Goal: Information Seeking & Learning: Learn about a topic

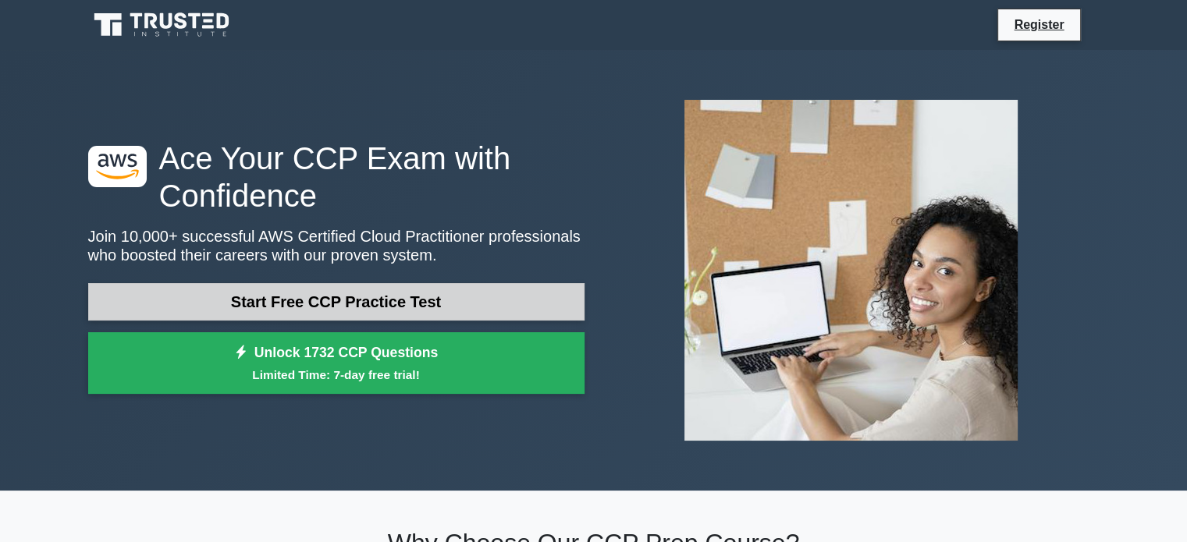
drag, startPoint x: 0, startPoint y: 0, endPoint x: 462, endPoint y: 308, distance: 555.3
click at [462, 308] on link "Start Free CCP Practice Test" at bounding box center [336, 301] width 496 height 37
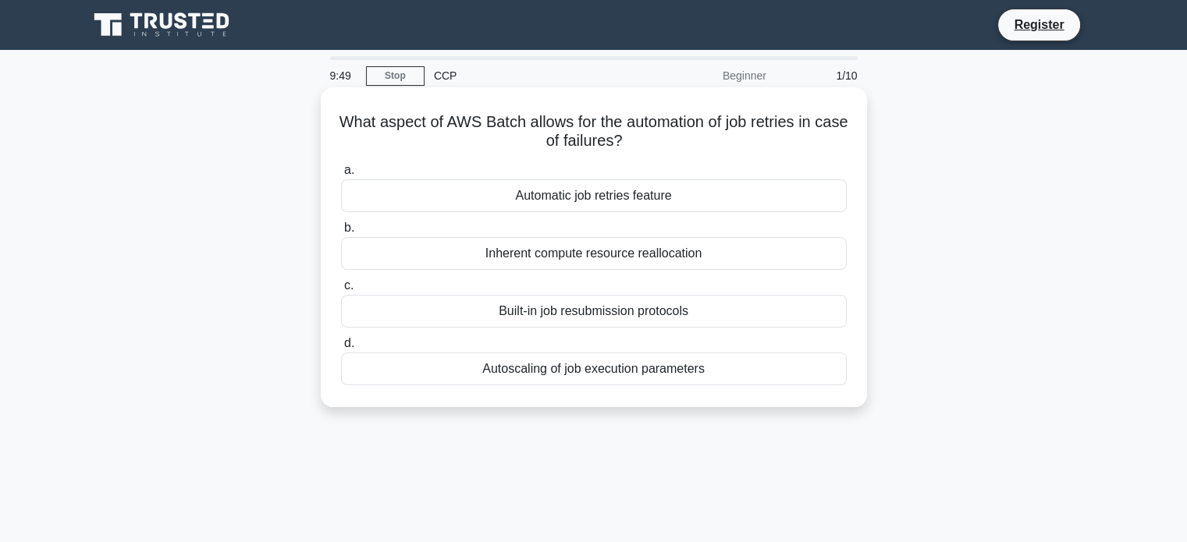
click at [630, 201] on div "Automatic job retries feature" at bounding box center [594, 195] width 506 height 33
click at [341, 176] on input "a. Automatic job retries feature" at bounding box center [341, 170] width 0 height 10
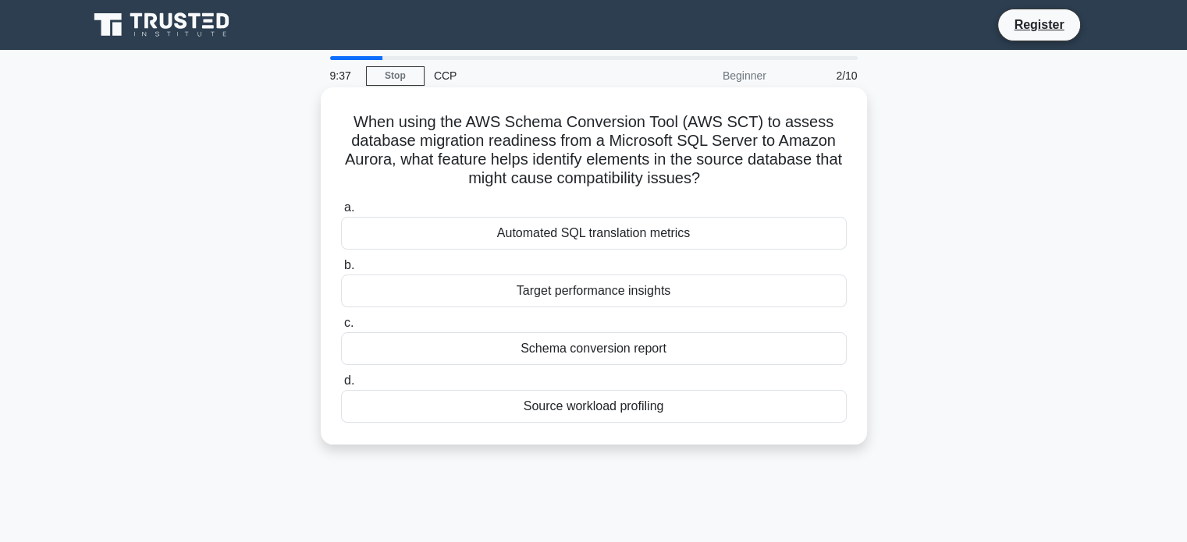
click at [681, 414] on div "Source workload profiling" at bounding box center [594, 406] width 506 height 33
click at [341, 386] on input "d. Source workload profiling" at bounding box center [341, 381] width 0 height 10
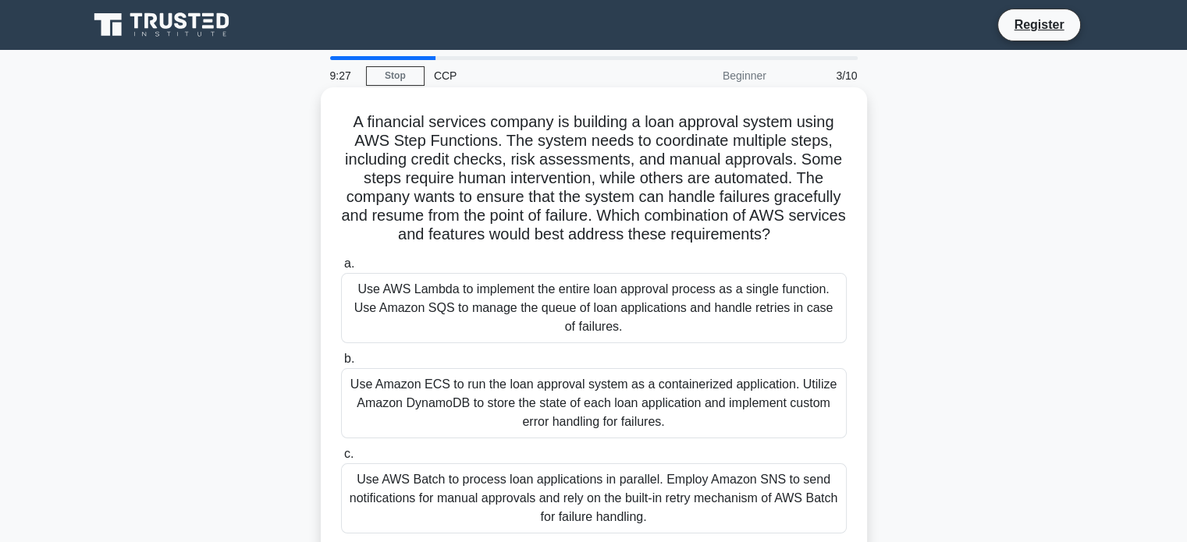
scroll to position [78, 0]
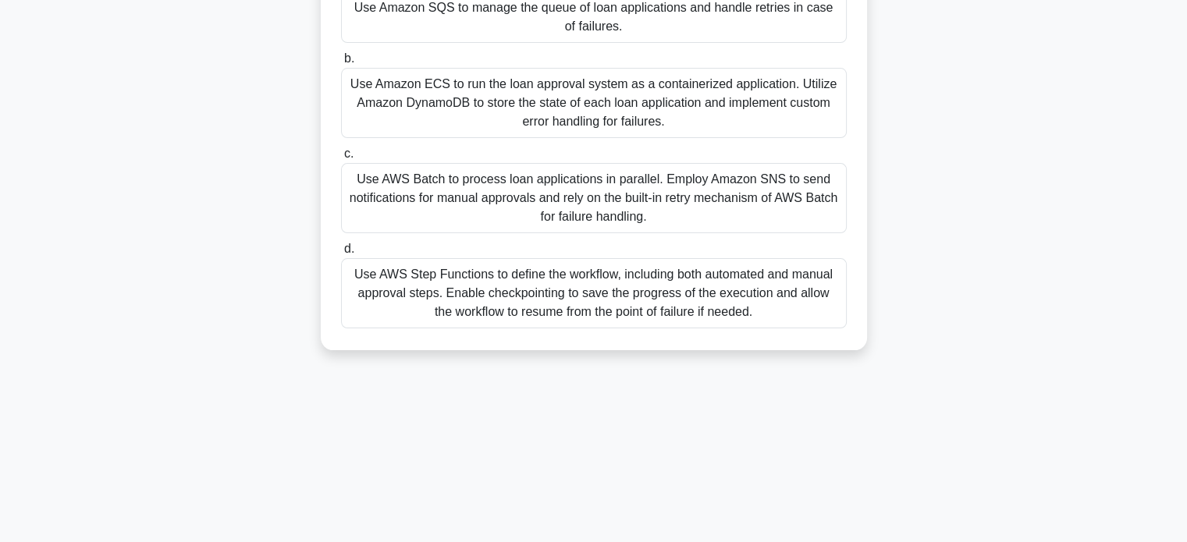
click at [719, 171] on div "Use AWS Batch to process loan applications in parallel. Employ Amazon SNS to se…" at bounding box center [594, 198] width 506 height 70
click at [341, 159] on input "c. Use AWS Batch to process loan applications in parallel. Employ Amazon SNS to…" at bounding box center [341, 154] width 0 height 10
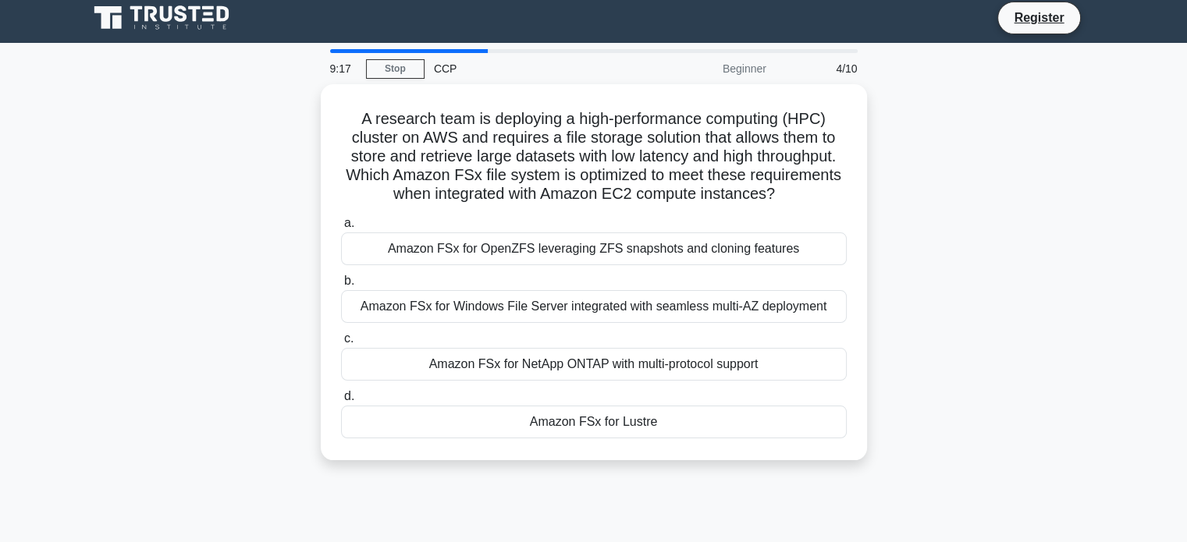
scroll to position [0, 0]
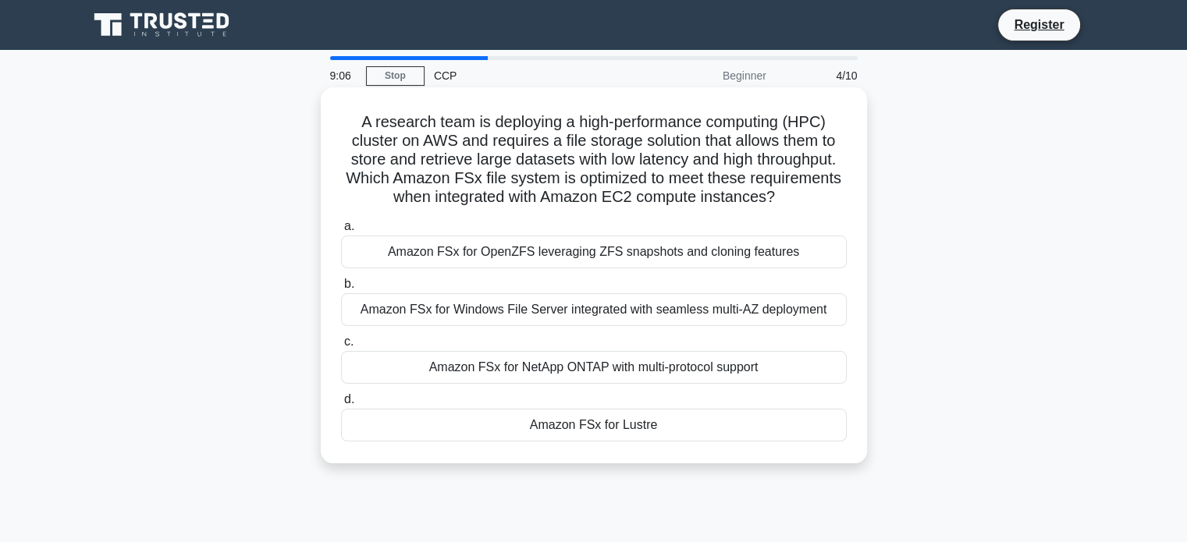
click at [705, 430] on div "Amazon FSx for Lustre" at bounding box center [594, 425] width 506 height 33
click at [341, 405] on input "d. Amazon FSx for Lustre" at bounding box center [341, 400] width 0 height 10
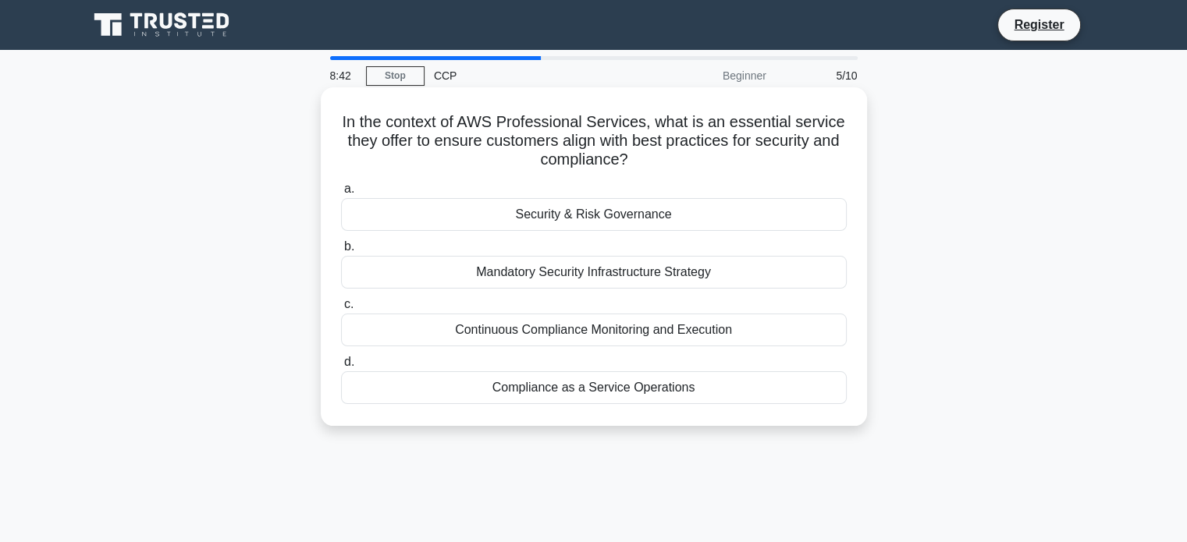
click at [689, 335] on div "Continuous Compliance Monitoring and Execution" at bounding box center [594, 330] width 506 height 33
click at [341, 310] on input "c. Continuous Compliance Monitoring and Execution" at bounding box center [341, 305] width 0 height 10
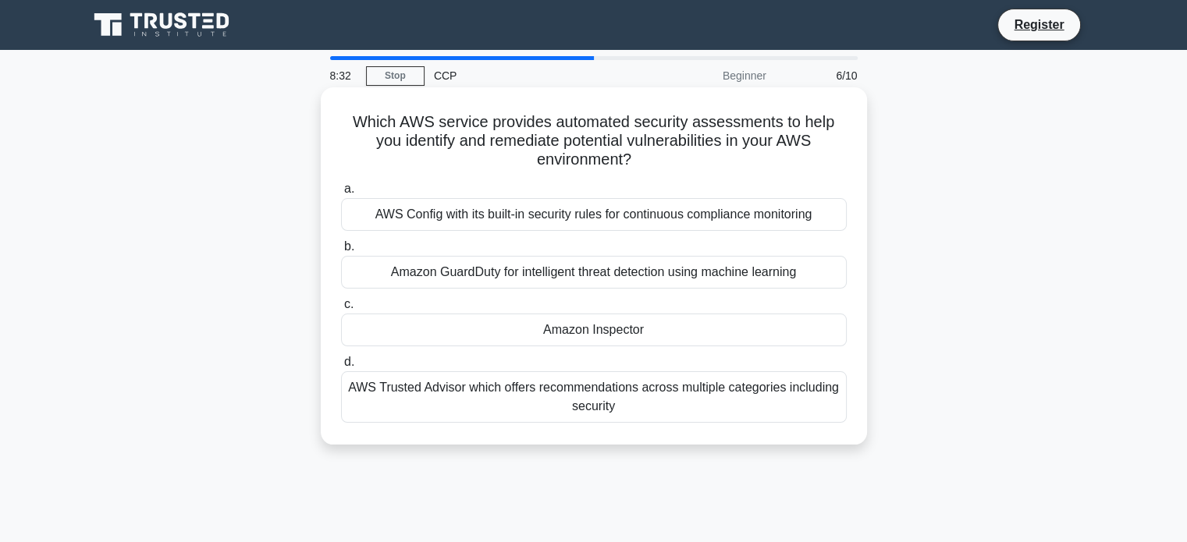
click at [592, 279] on div "Amazon GuardDuty for intelligent threat detection using machine learning" at bounding box center [594, 272] width 506 height 33
click at [341, 252] on input "b. Amazon GuardDuty for intelligent threat detection using machine learning" at bounding box center [341, 247] width 0 height 10
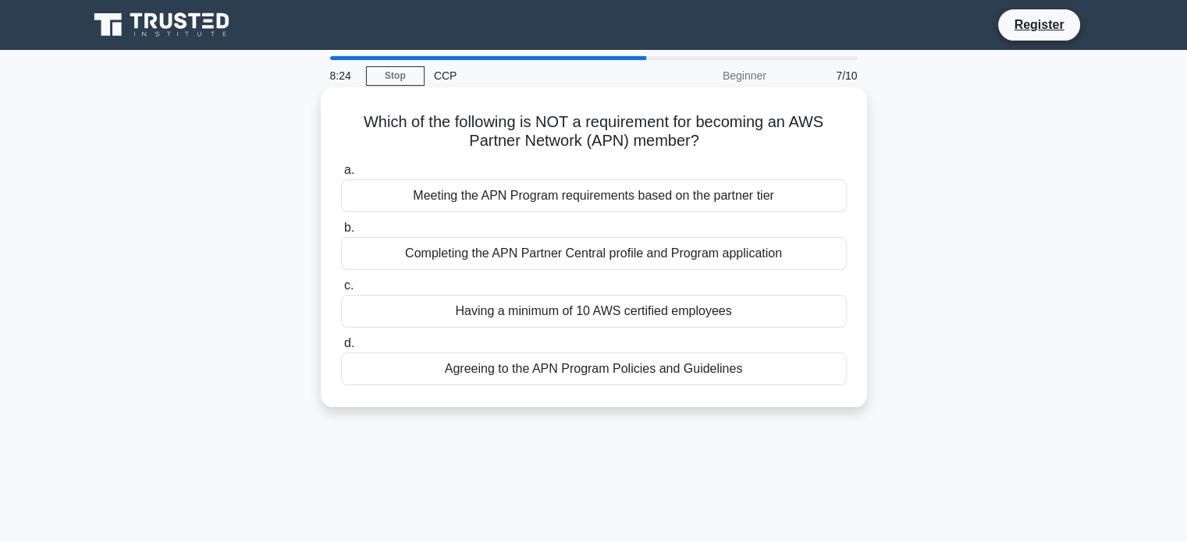
click at [527, 308] on div "Having a minimum of 10 AWS certified employees" at bounding box center [594, 311] width 506 height 33
click at [341, 291] on input "c. Having a minimum of 10 AWS certified employees" at bounding box center [341, 286] width 0 height 10
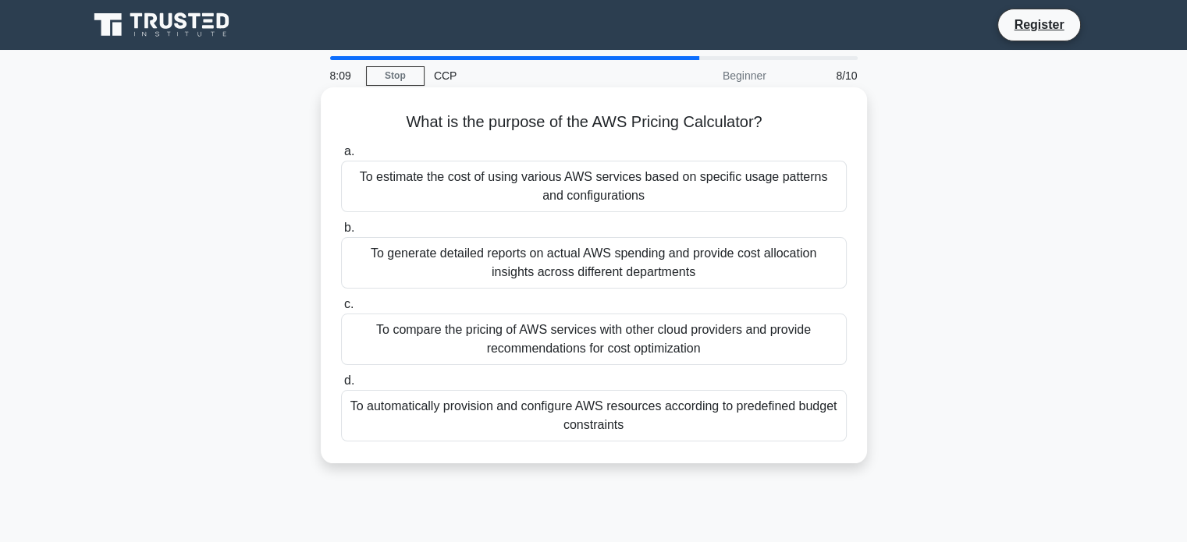
click at [633, 321] on div "To compare the pricing of AWS services with other cloud providers and provide r…" at bounding box center [594, 339] width 506 height 51
click at [341, 310] on input "c. To compare the pricing of AWS services with other cloud providers and provid…" at bounding box center [341, 305] width 0 height 10
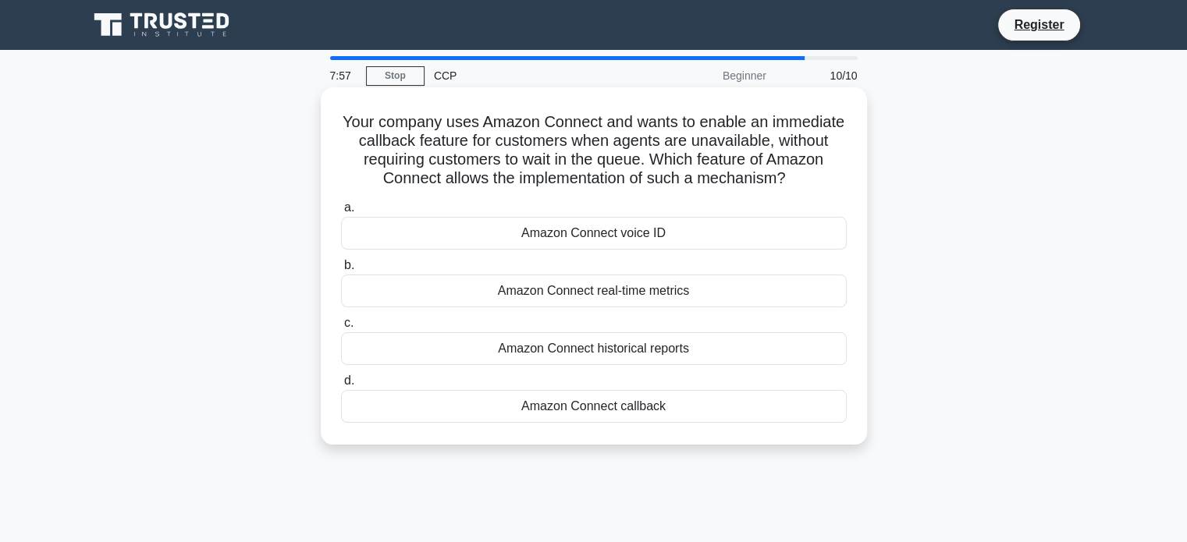
click at [680, 236] on div "Amazon Connect voice ID" at bounding box center [594, 233] width 506 height 33
click at [341, 213] on input "a. Amazon Connect voice ID" at bounding box center [341, 208] width 0 height 10
